Goal: Check status

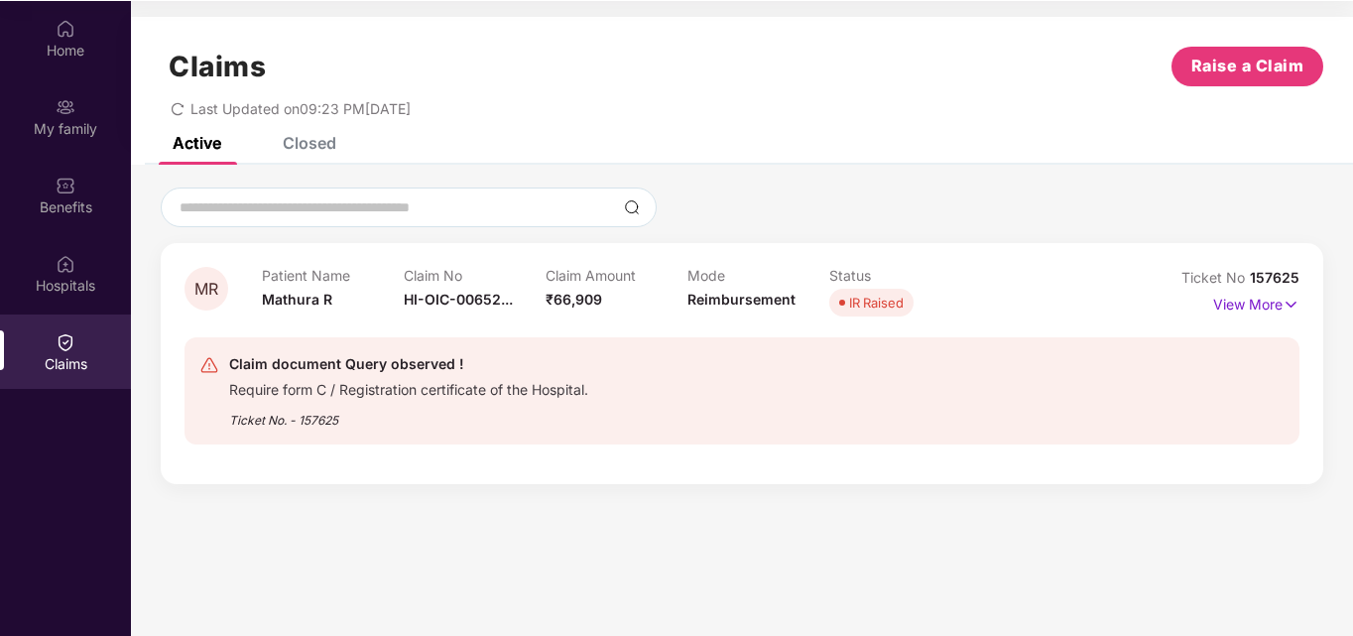
scroll to position [111, 0]
click at [1236, 307] on p "View More" at bounding box center [1256, 301] width 86 height 27
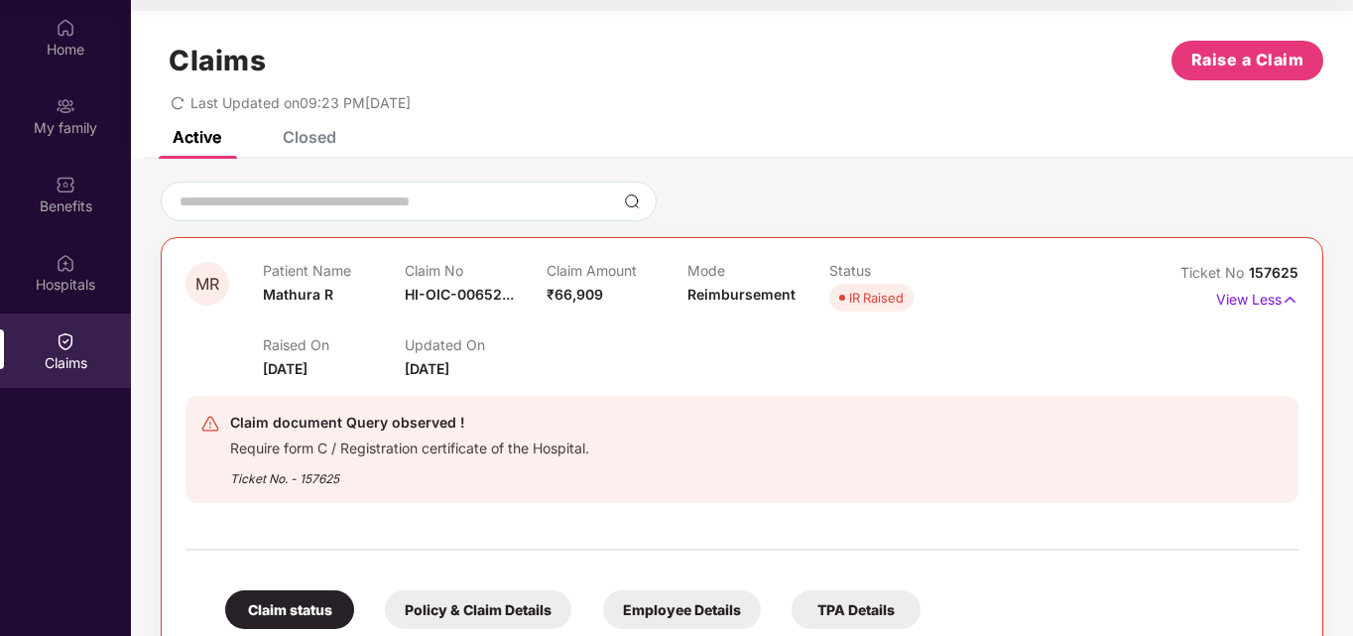
scroll to position [0, 0]
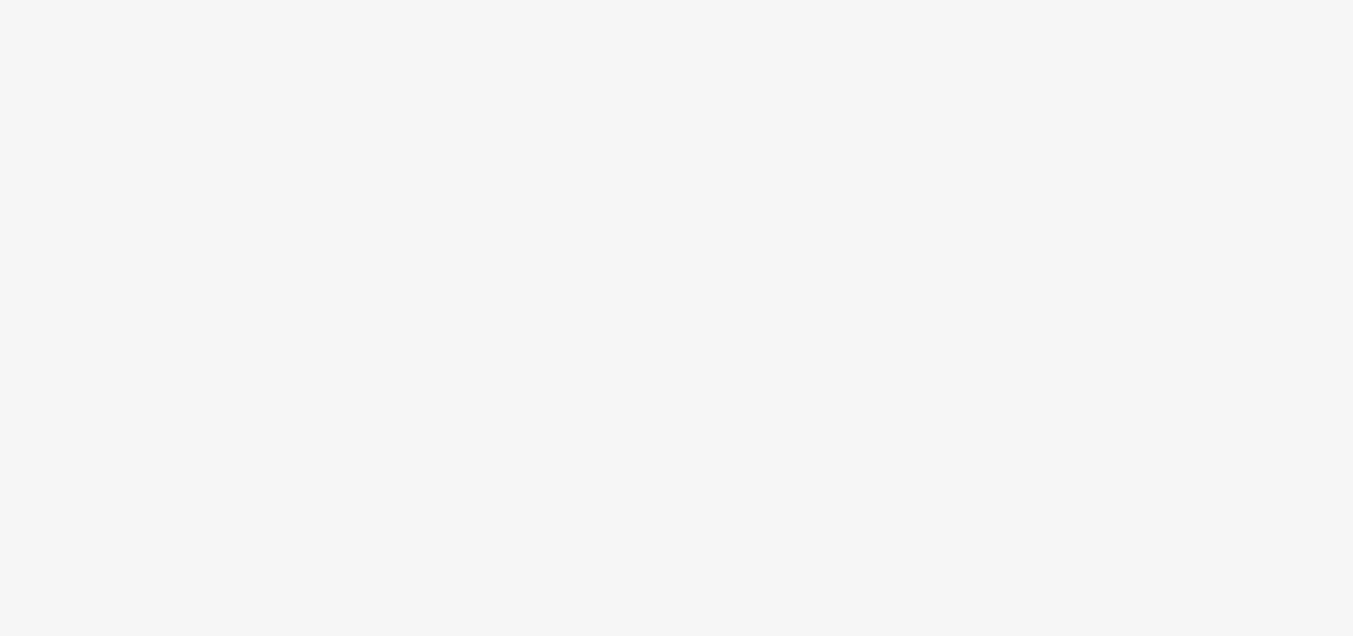
scroll to position [111, 0]
